Goal: Information Seeking & Learning: Learn about a topic

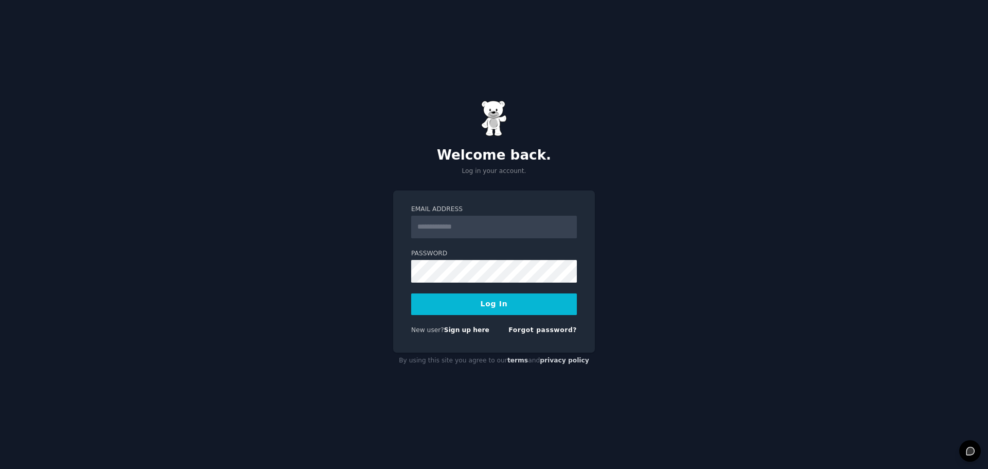
click at [444, 233] on input "Email Address" at bounding box center [494, 227] width 166 height 23
type input "**********"
click at [513, 217] on input "**********" at bounding box center [494, 227] width 166 height 23
drag, startPoint x: 519, startPoint y: 229, endPoint x: 389, endPoint y: 214, distance: 130.6
click at [389, 214] on div "**********" at bounding box center [494, 234] width 988 height 469
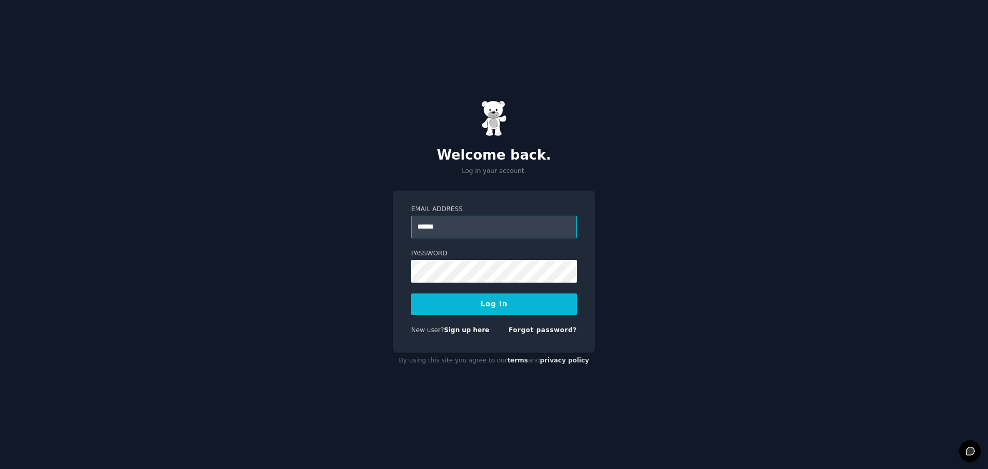
type input "**********"
click at [472, 307] on button "Log In" at bounding box center [494, 304] width 166 height 22
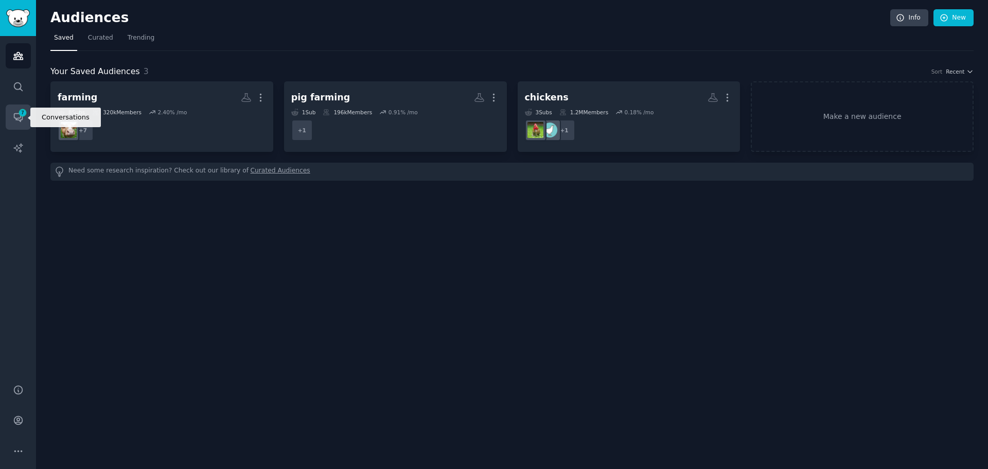
click at [18, 118] on icon "Sidebar" at bounding box center [18, 118] width 8 height 8
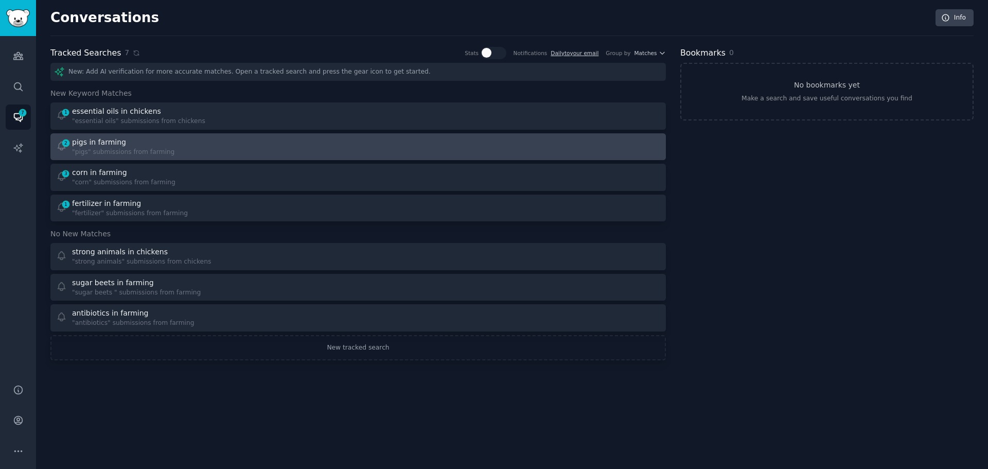
click at [160, 145] on div "pigs in farming" at bounding box center [123, 142] width 102 height 11
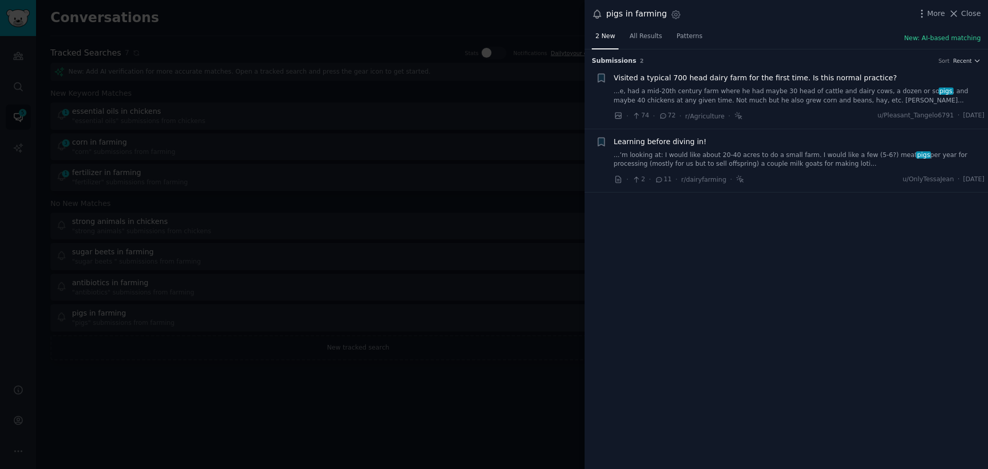
click at [450, 132] on div at bounding box center [494, 234] width 988 height 469
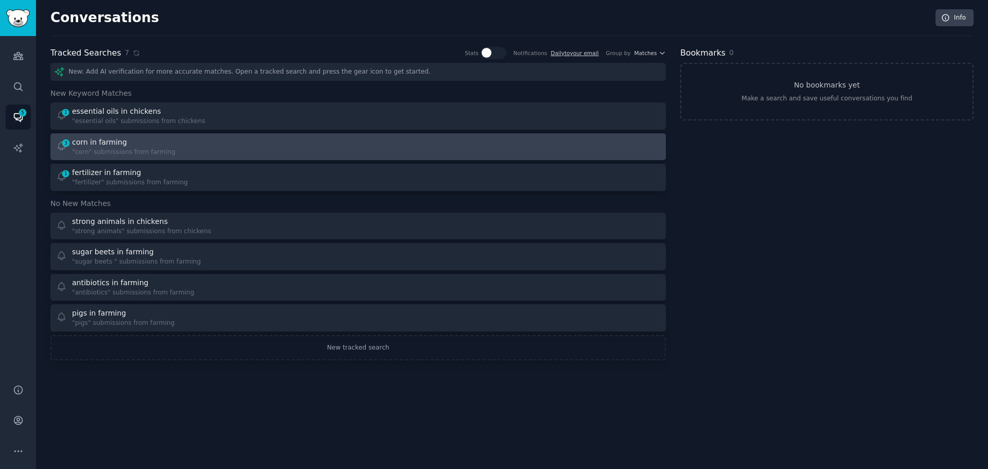
click at [133, 140] on div "corn in farming" at bounding box center [123, 142] width 103 height 11
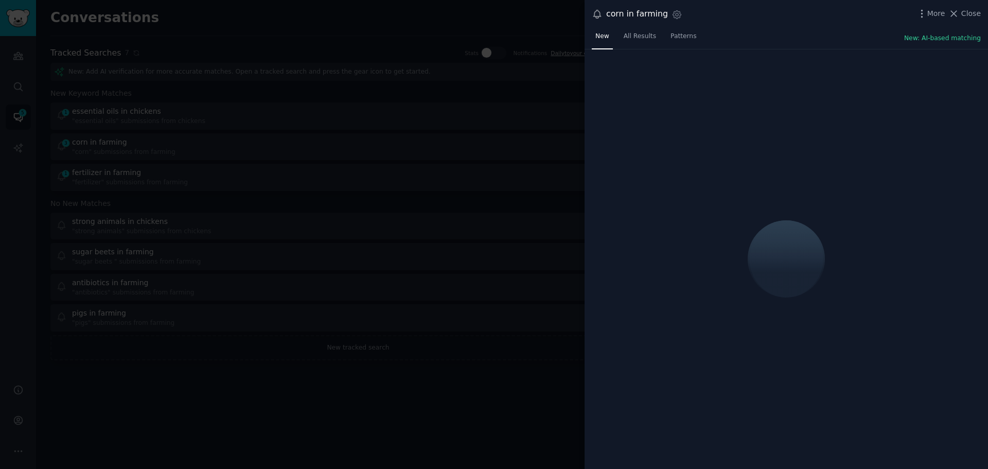
click at [134, 109] on div at bounding box center [494, 234] width 988 height 469
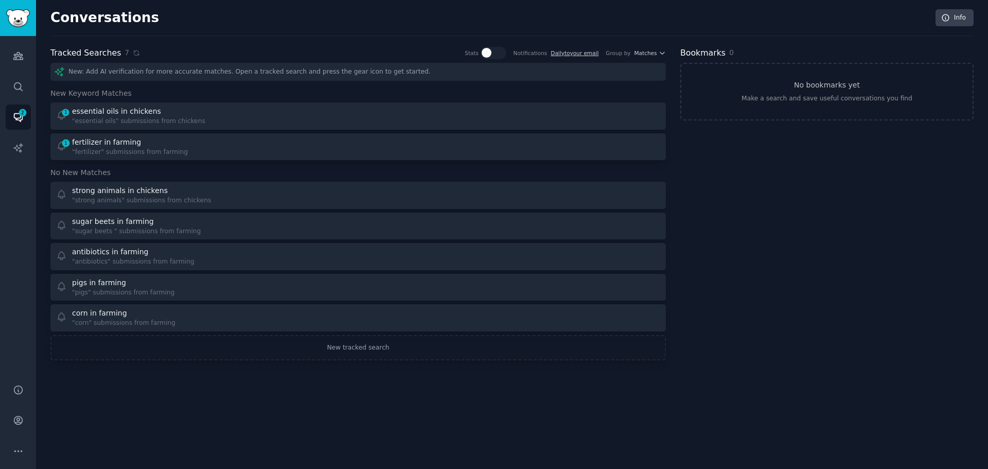
click at [134, 116] on div "essential oils in chickens" at bounding box center [116, 111] width 89 height 11
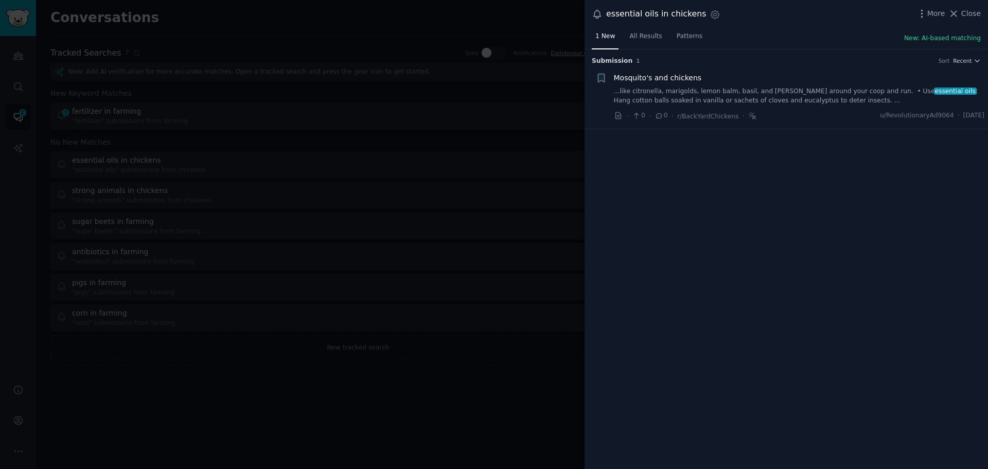
click at [267, 76] on div at bounding box center [494, 234] width 988 height 469
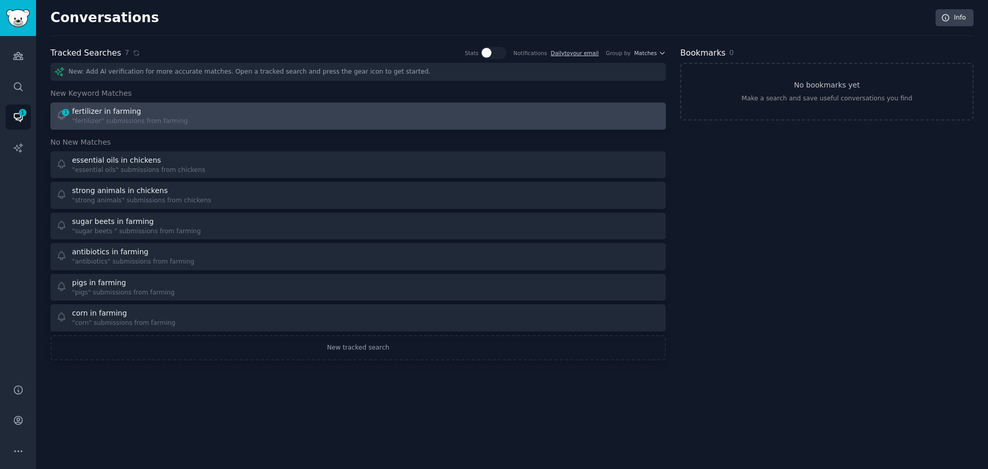
click at [158, 109] on div "fertilizer in farming" at bounding box center [130, 111] width 116 height 11
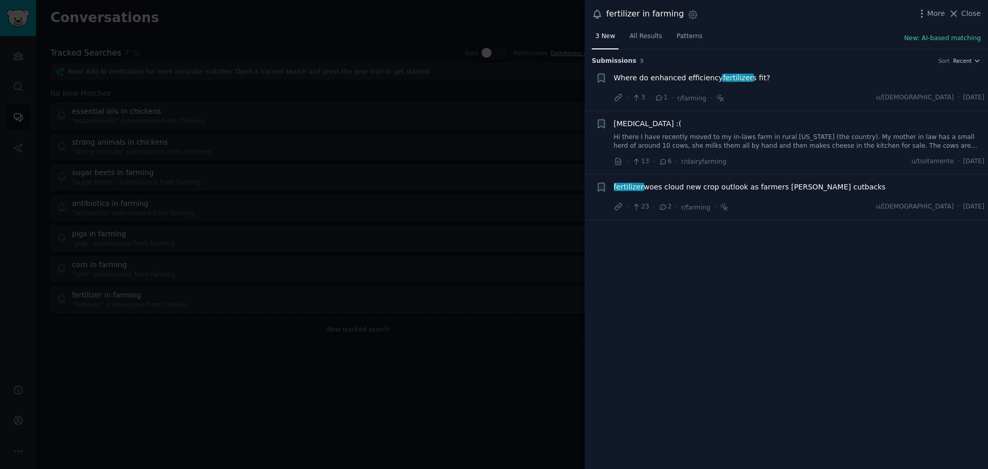
click at [510, 111] on div at bounding box center [494, 234] width 988 height 469
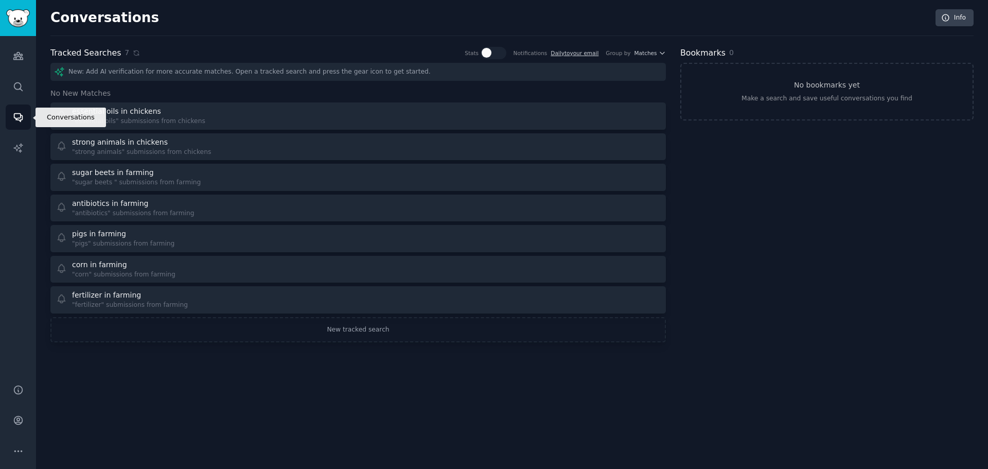
click at [21, 113] on icon "Sidebar" at bounding box center [18, 117] width 11 height 11
click at [15, 48] on link "Audiences" at bounding box center [18, 55] width 25 height 25
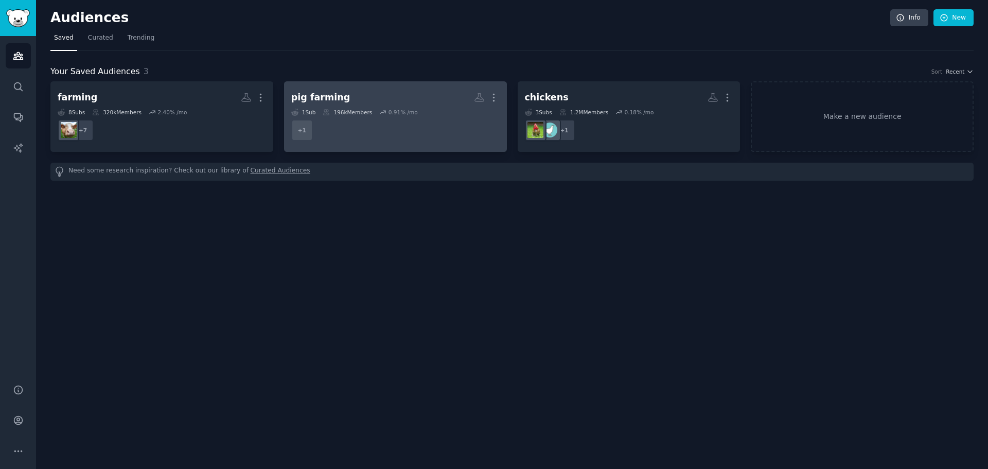
click at [393, 114] on div "0.91 % /mo" at bounding box center [402, 112] width 29 height 7
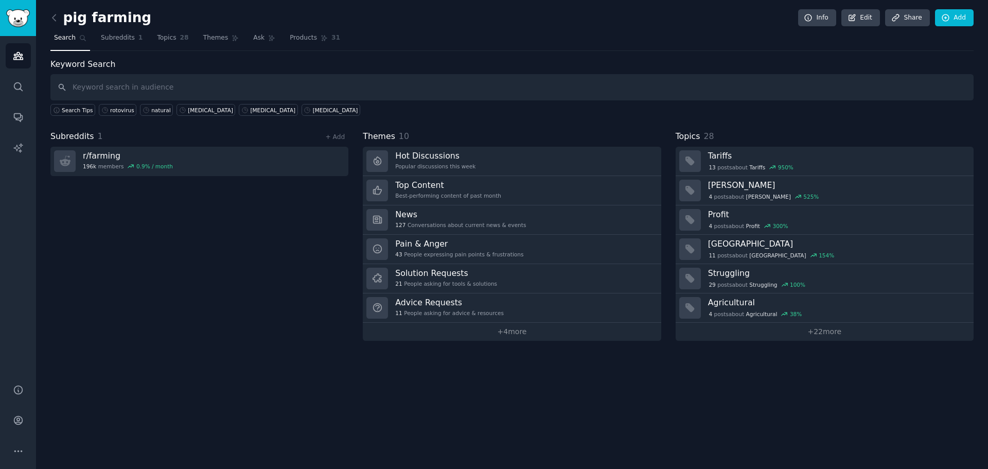
click at [438, 102] on div "Search Tips rotovirus natural salmonella e. coli e coli" at bounding box center [511, 107] width 923 height 15
click at [435, 95] on input "text" at bounding box center [511, 87] width 923 height 26
type input "show pig"
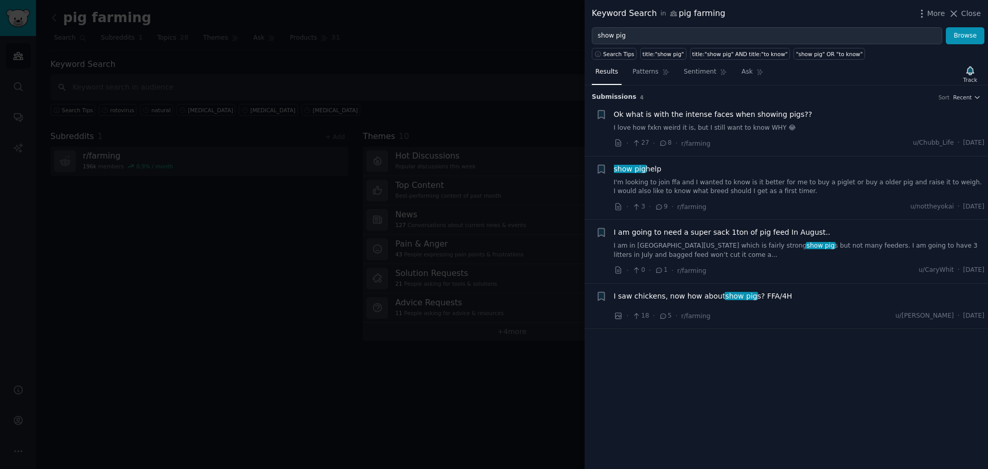
click at [639, 168] on span "show pig" at bounding box center [630, 169] width 34 height 8
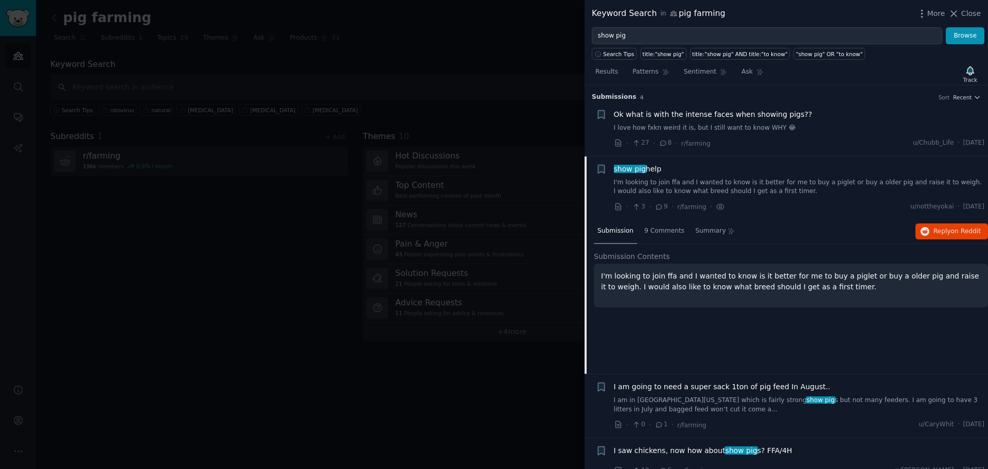
scroll to position [14, 0]
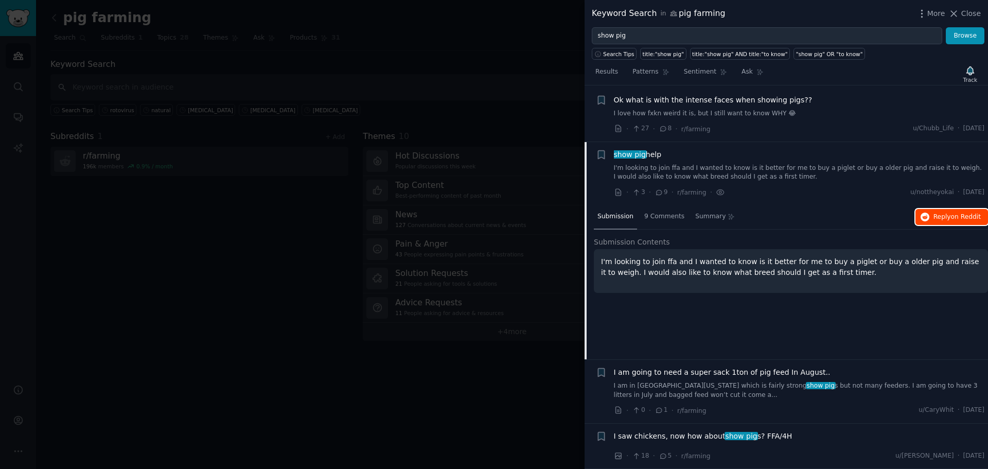
click at [940, 220] on span "Reply on Reddit" at bounding box center [956, 216] width 47 height 9
